Goal: Information Seeking & Learning: Understand process/instructions

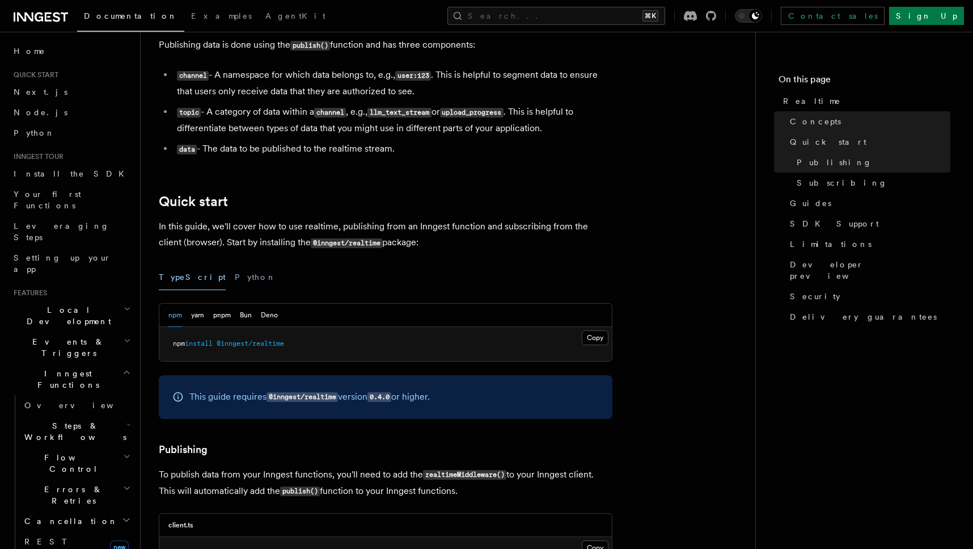
scroll to position [352, 0]
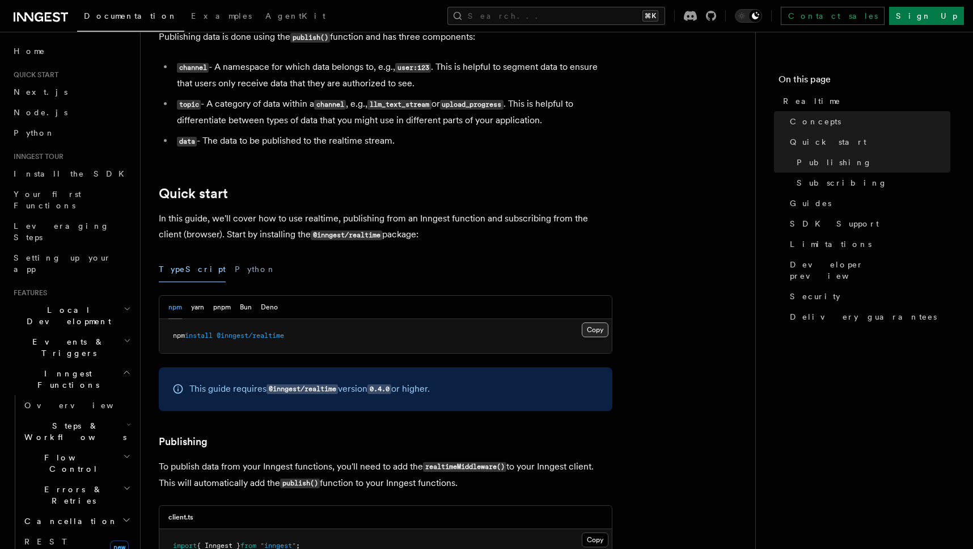
click at [596, 332] on button "Copy Copied" at bounding box center [595, 329] width 27 height 15
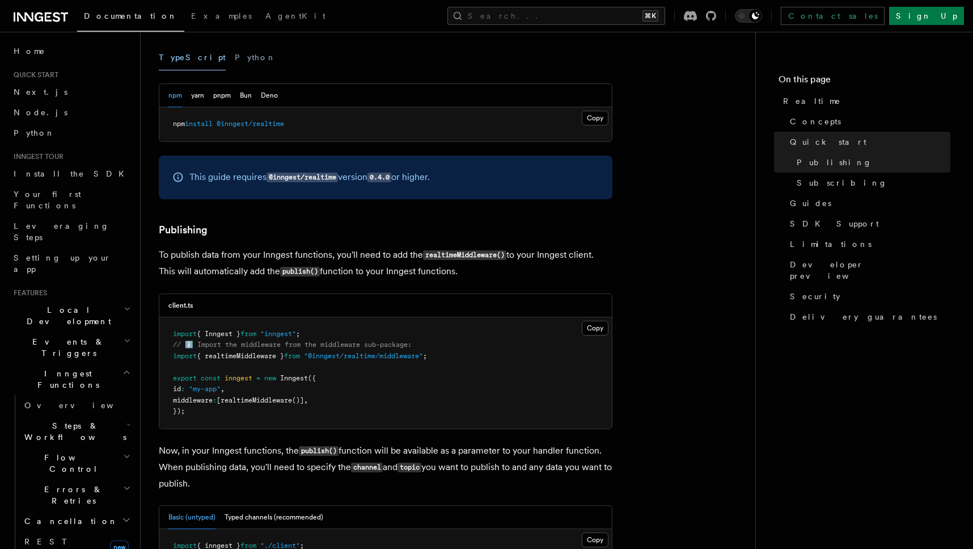
scroll to position [565, 0]
drag, startPoint x: 454, startPoint y: 357, endPoint x: 161, endPoint y: 360, distance: 293.3
click at [161, 360] on pre "import { Inngest } from "inngest" ; // ℹ️ Import the middleware from the middle…" at bounding box center [385, 371] width 453 height 111
copy span "import { realtimeMiddleware } from "@inngest/realtime/middleware" ;"
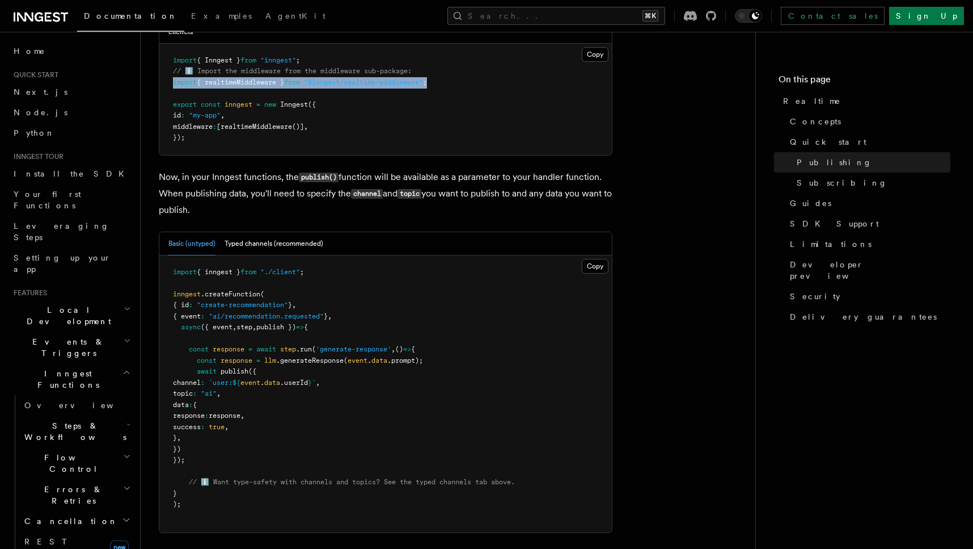
scroll to position [838, 0]
click at [275, 246] on button "Typed channels (recommended)" at bounding box center [274, 242] width 99 height 23
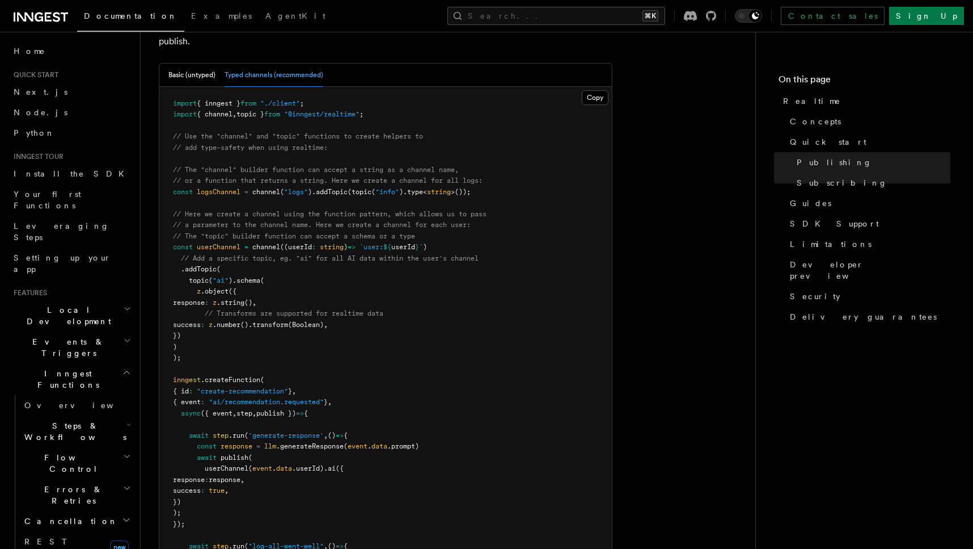
scroll to position [920, 0]
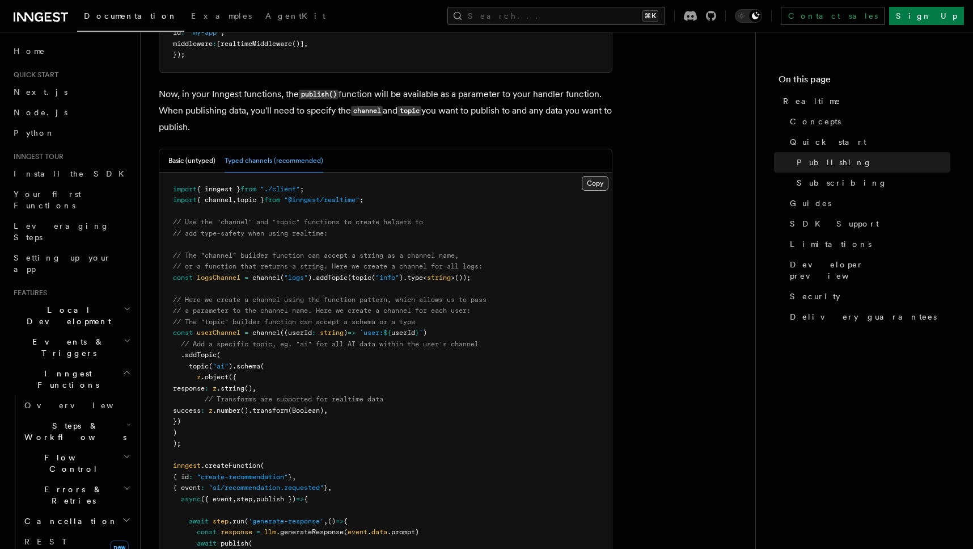
click at [595, 179] on button "Copy Copied" at bounding box center [595, 183] width 27 height 15
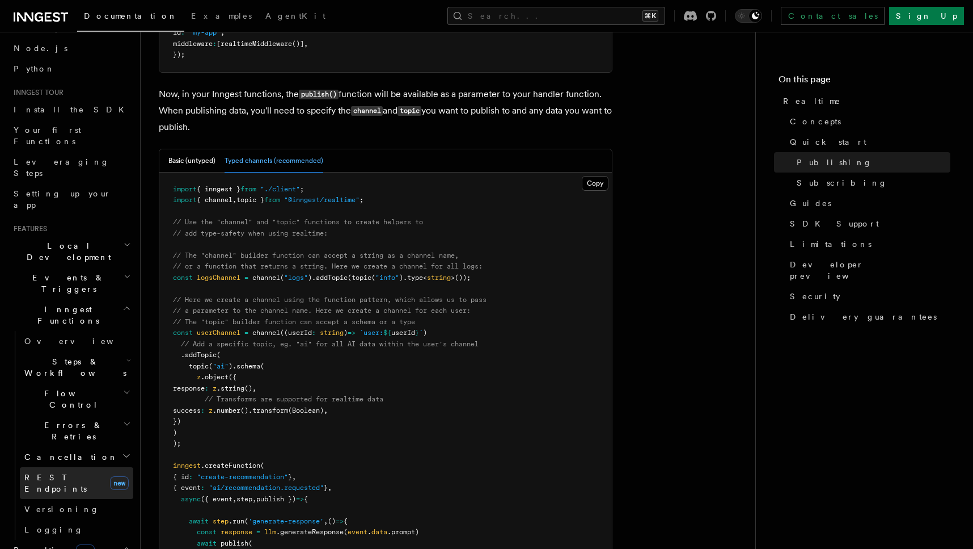
scroll to position [74, 0]
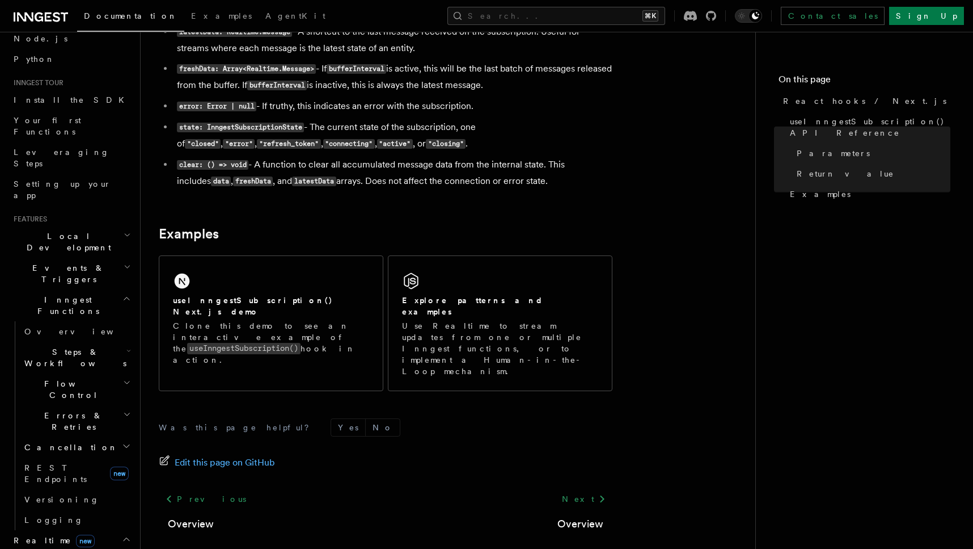
scroll to position [1055, 0]
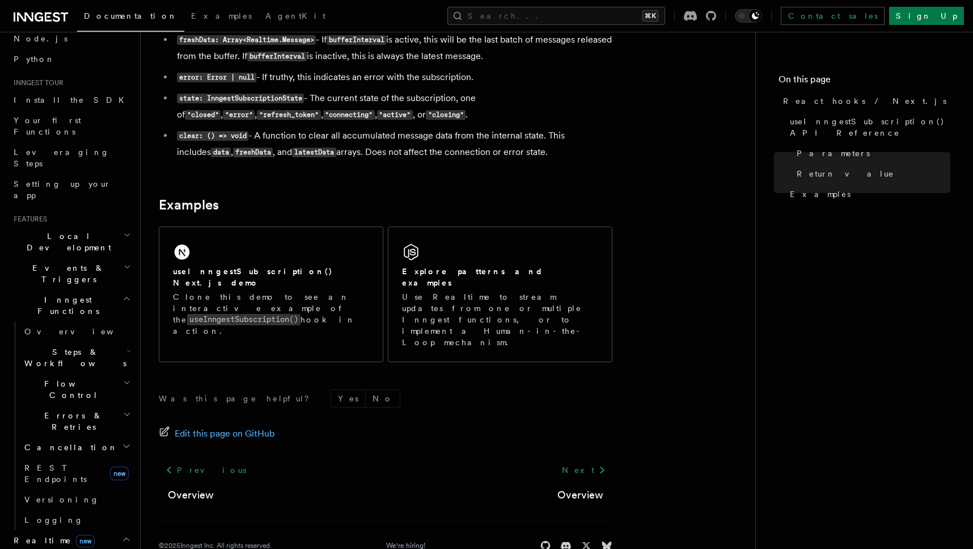
drag, startPoint x: 547, startPoint y: 158, endPoint x: 513, endPoint y: 127, distance: 46.2
click at [513, 127] on ul "data: Array<Realtime.Message> - All messages received on the subscription in ch…" at bounding box center [386, 67] width 454 height 187
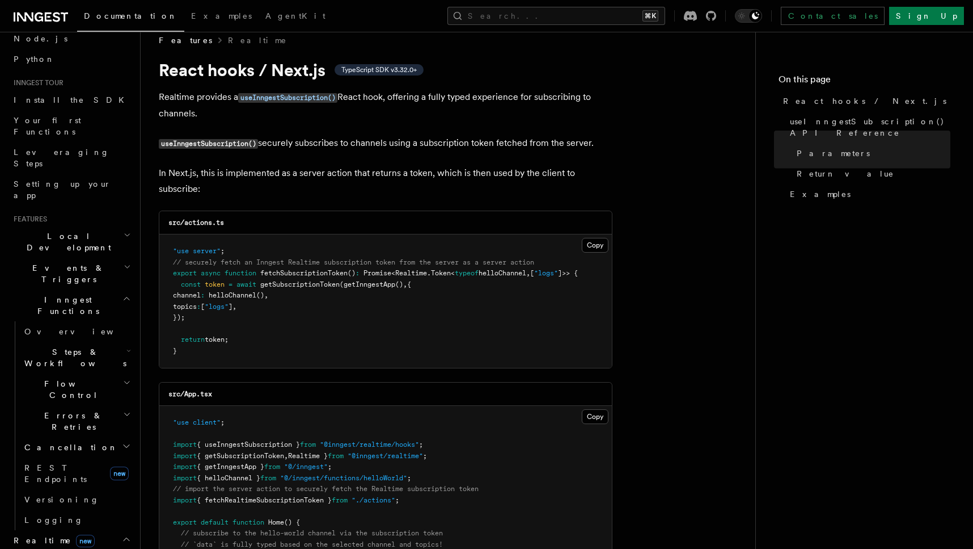
scroll to position [0, 0]
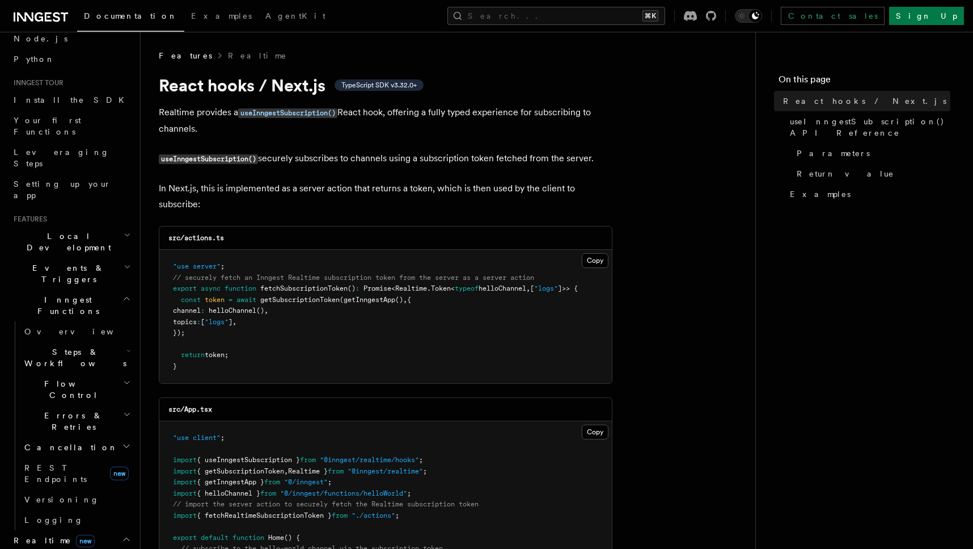
click at [159, 86] on h1 "React hooks / Next.js TypeScript SDK v3.32.0+" at bounding box center [386, 85] width 454 height 20
copy article "React hooks / Next.js TypeScript SDK v3.32.0+ Realtime provides a useInngestSub…"
